Goal: Check status: Check status

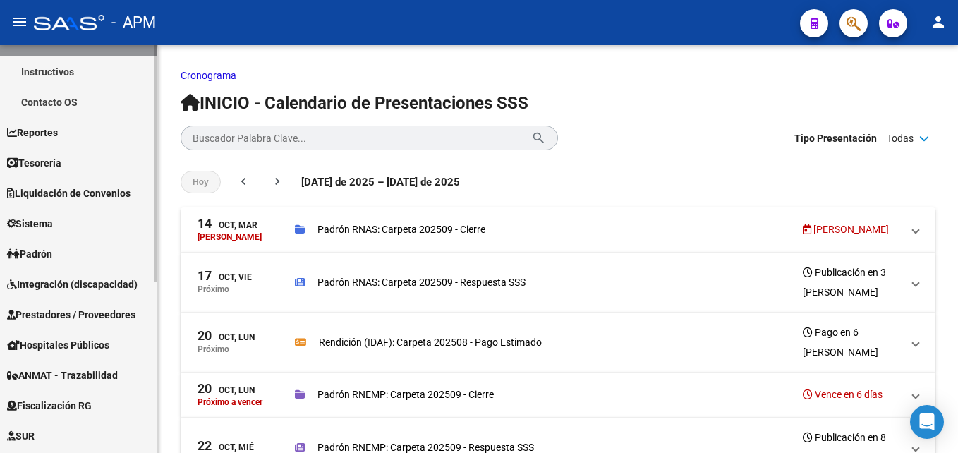
scroll to position [141, 0]
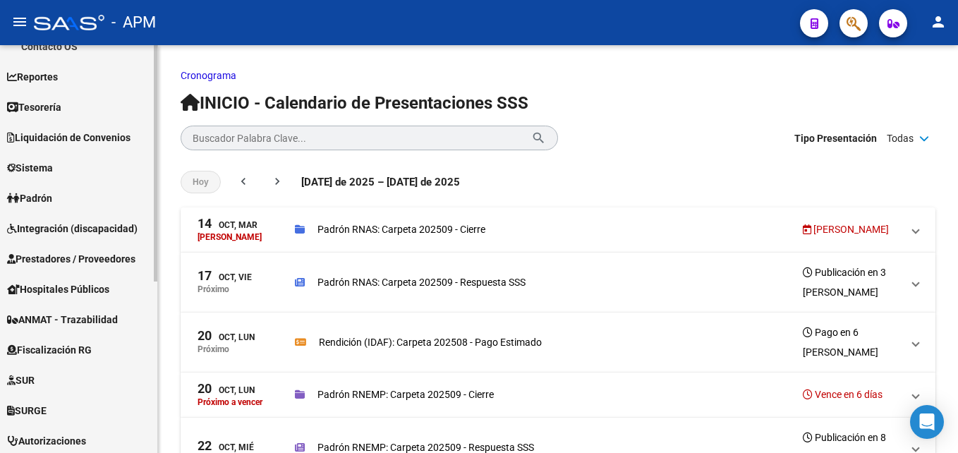
click at [72, 196] on link "Padrón" at bounding box center [78, 198] width 157 height 30
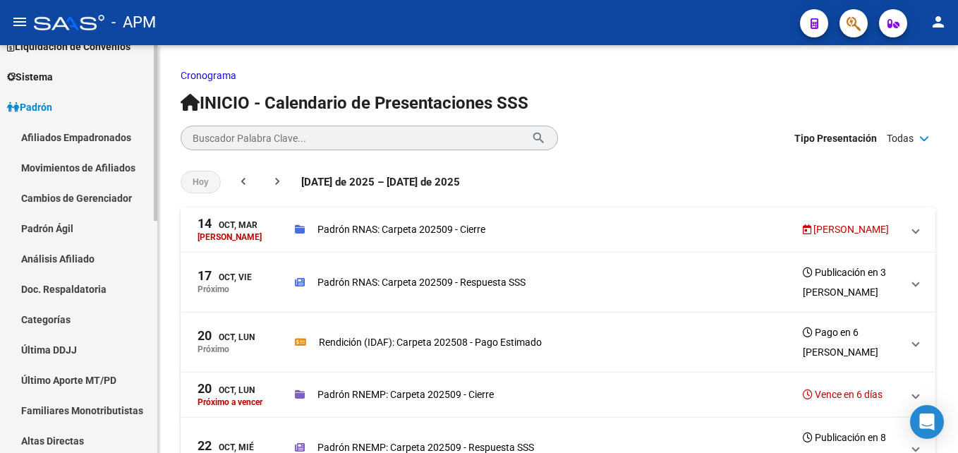
click at [101, 134] on link "Afiliados Empadronados" at bounding box center [78, 137] width 157 height 30
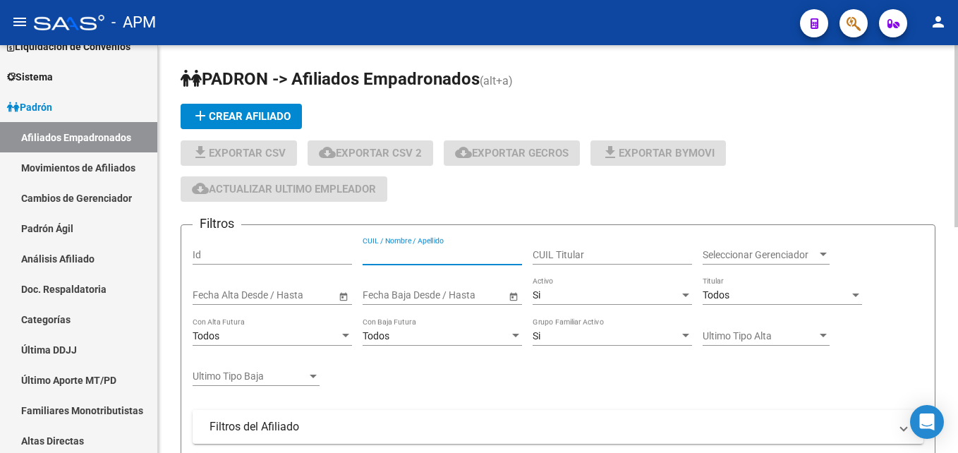
click at [444, 251] on input "CUIL / Nombre / Apellido" at bounding box center [442, 255] width 159 height 12
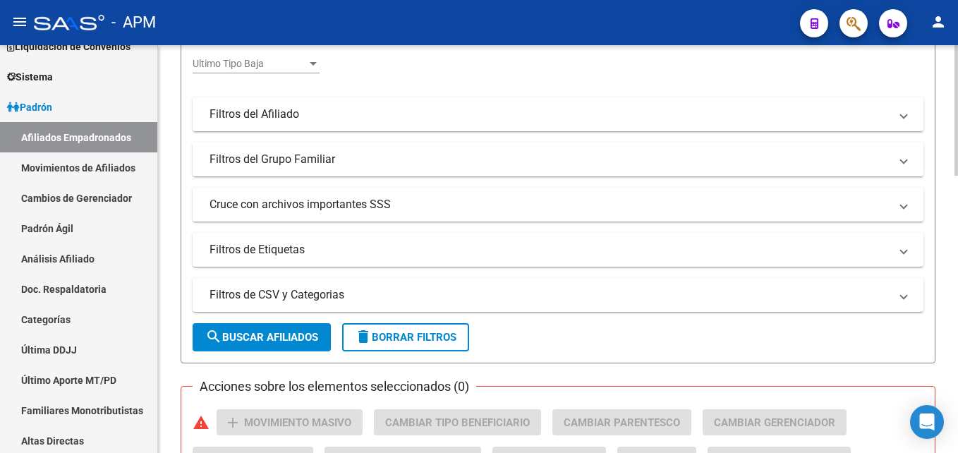
scroll to position [423, 0]
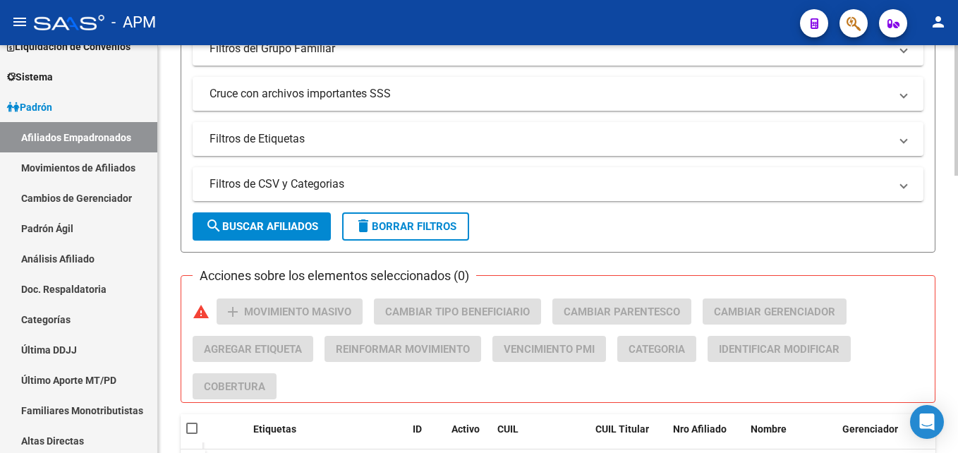
type input "23208732"
click at [293, 222] on span "search Buscar Afiliados" at bounding box center [261, 226] width 113 height 13
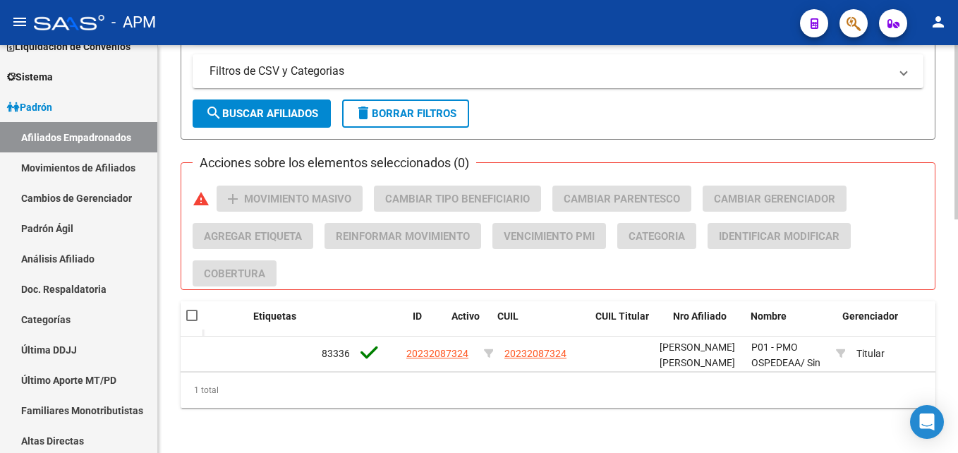
scroll to position [0, 0]
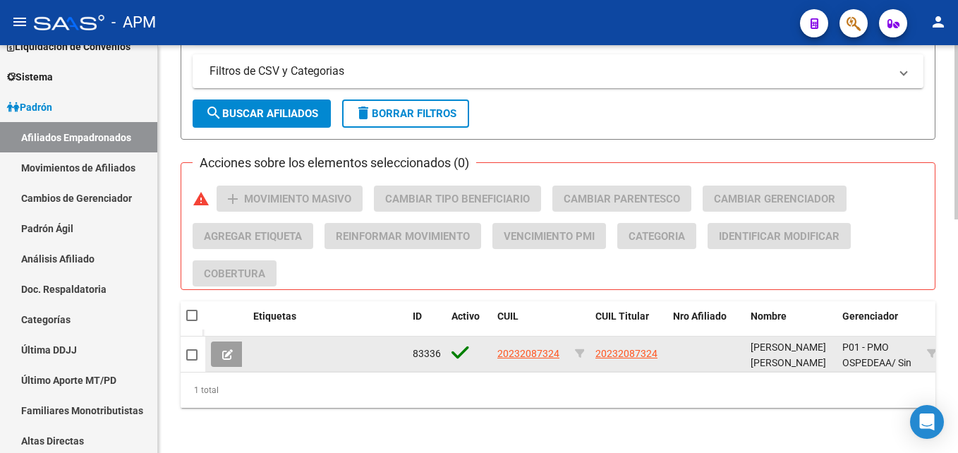
click at [234, 341] on button at bounding box center [227, 353] width 33 height 25
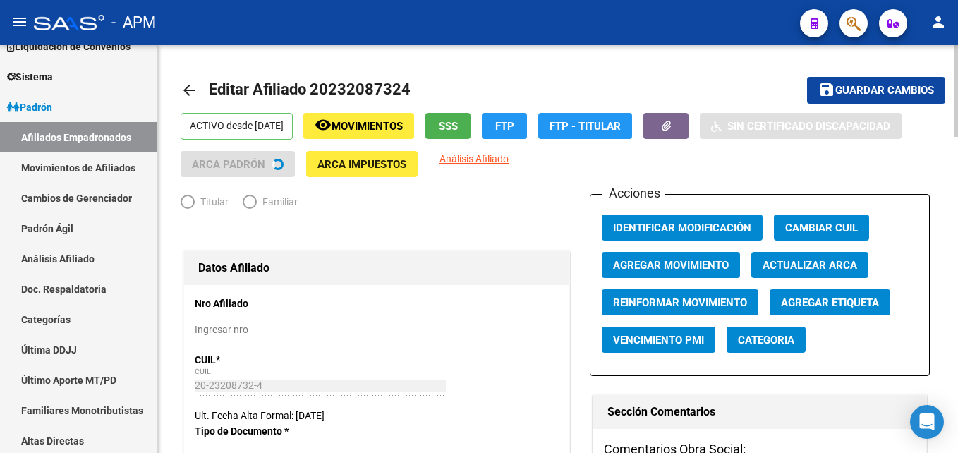
radio input "true"
type input "20-23208732-4"
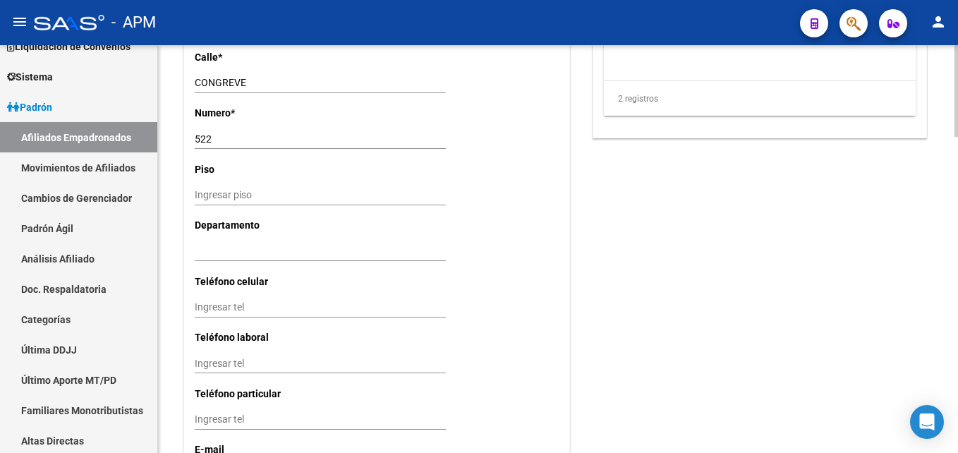
scroll to position [1408, 0]
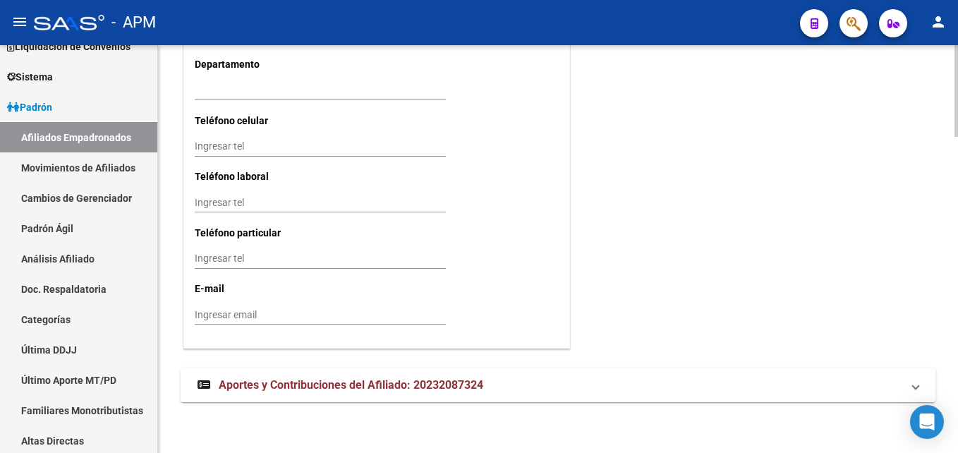
click at [884, 372] on mat-expansion-panel-header "Aportes y Contribuciones del Afiliado: 20232087324" at bounding box center [558, 385] width 755 height 34
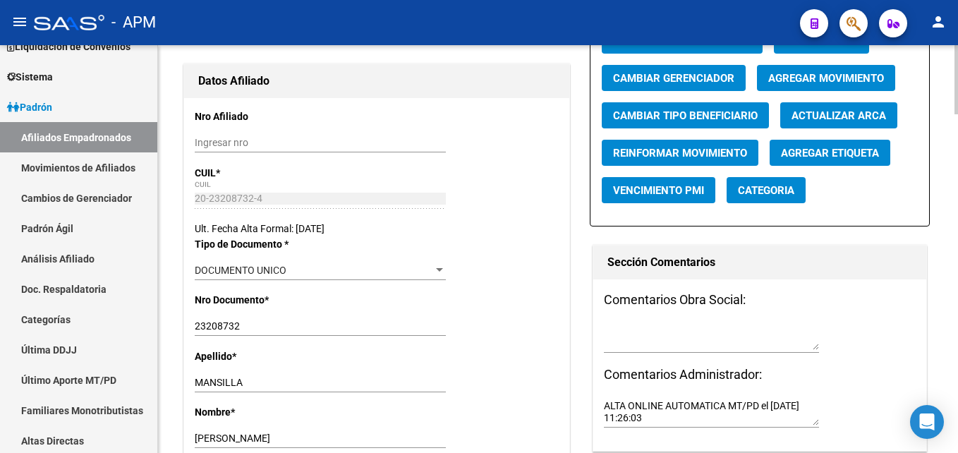
scroll to position [0, 0]
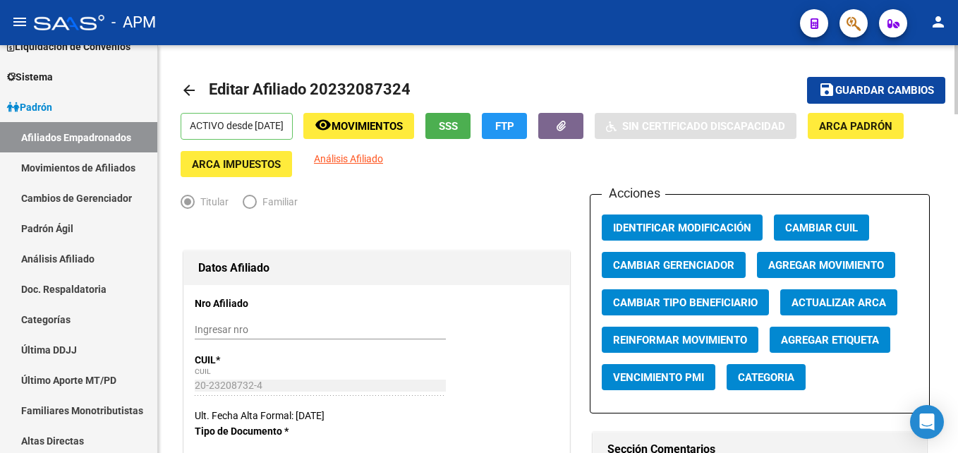
click at [379, 122] on span "Movimientos" at bounding box center [366, 126] width 71 height 13
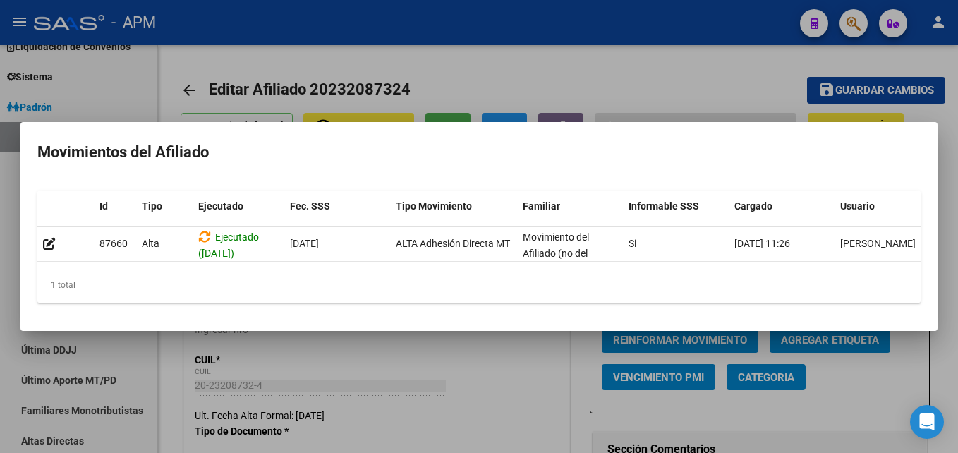
scroll to position [0, 20]
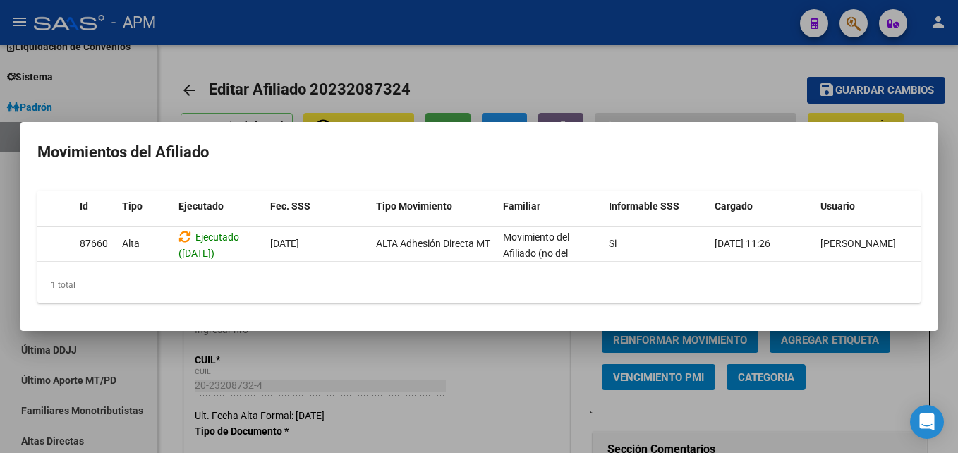
click at [527, 353] on div at bounding box center [479, 226] width 958 height 453
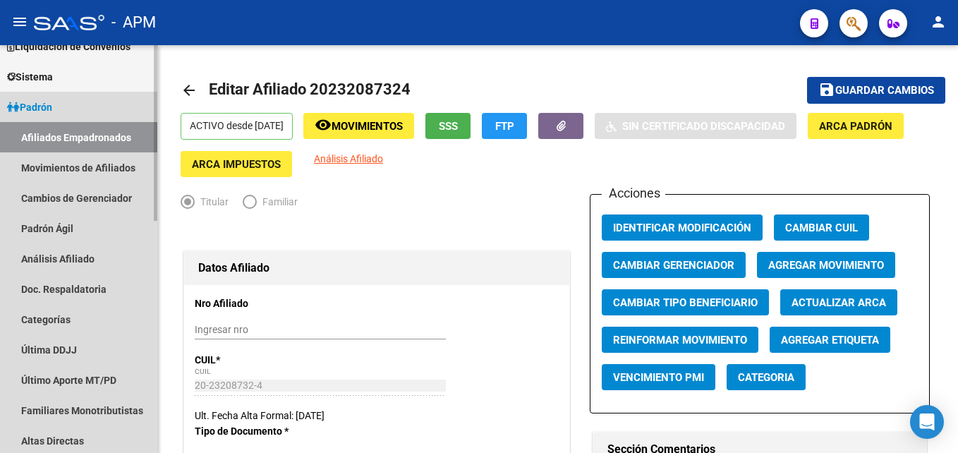
click at [95, 135] on link "Afiliados Empadronados" at bounding box center [78, 137] width 157 height 30
